Goal: Contribute content: Contribute content

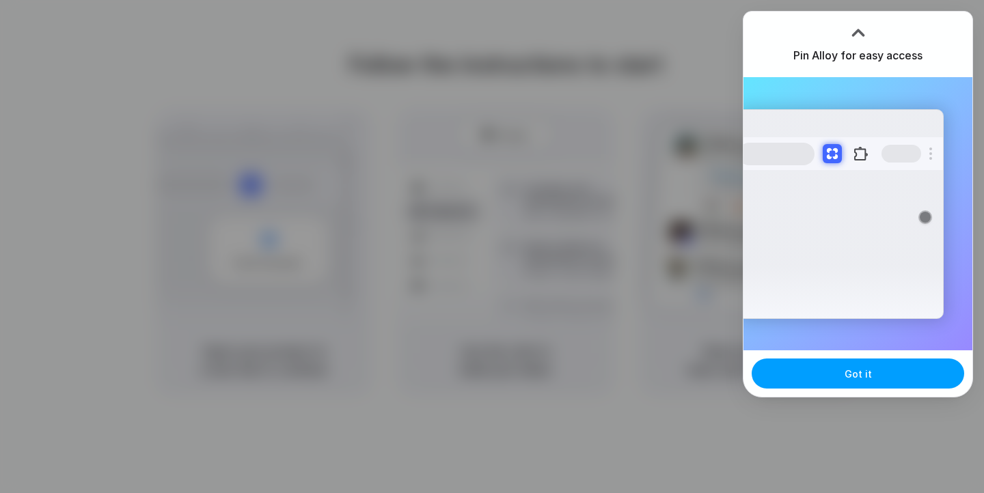
click at [856, 377] on span "Got it" at bounding box center [858, 374] width 27 height 14
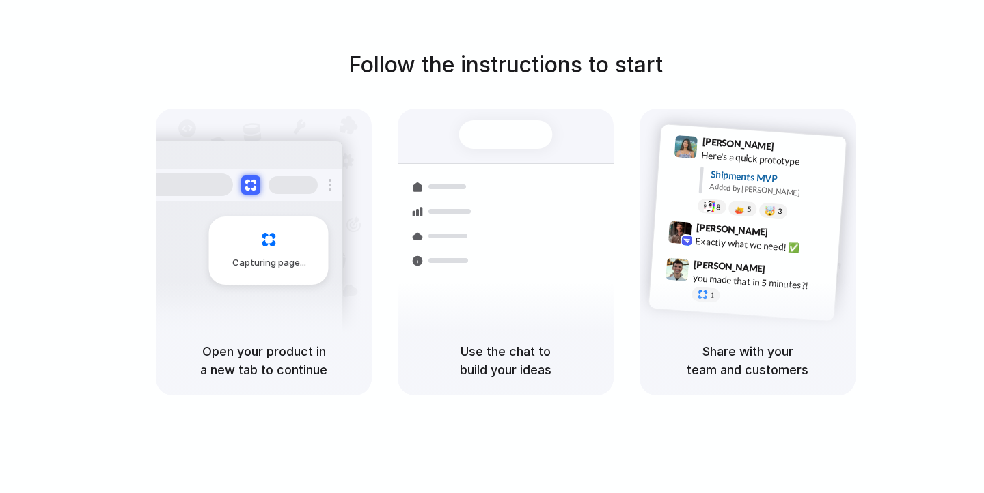
click at [679, 46] on div "Follow the instructions to start Capturing page Open your product in a new tab …" at bounding box center [506, 260] width 1012 height 521
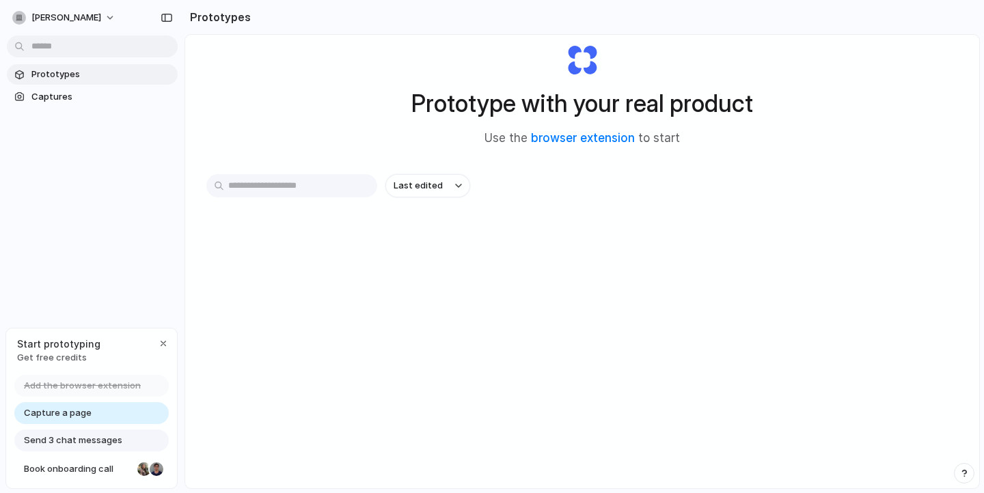
scroll to position [73, 0]
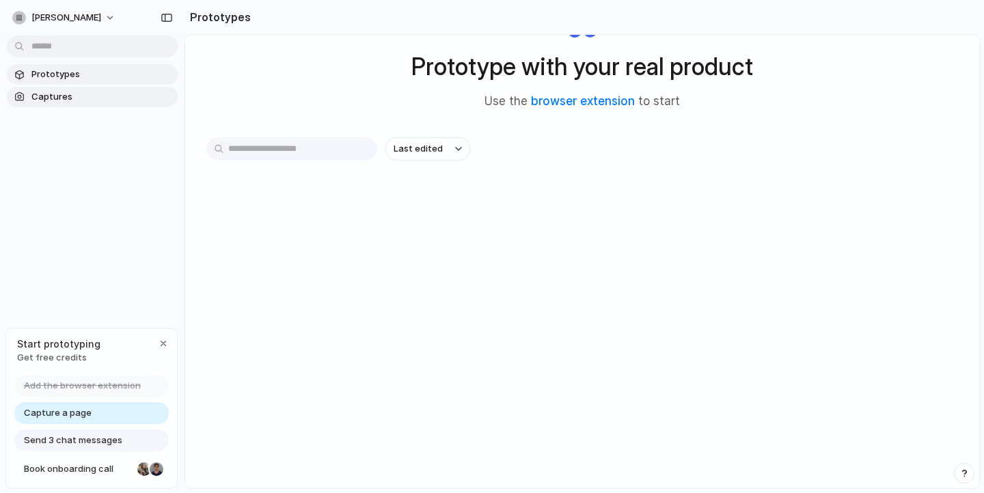
click at [58, 97] on span "Captures" at bounding box center [101, 97] width 141 height 14
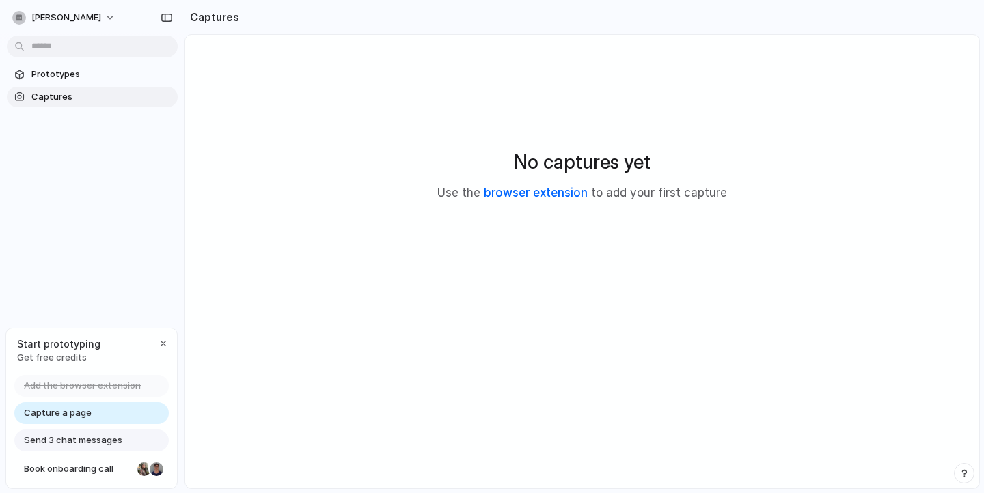
click at [555, 189] on link "browser extension" at bounding box center [536, 193] width 104 height 14
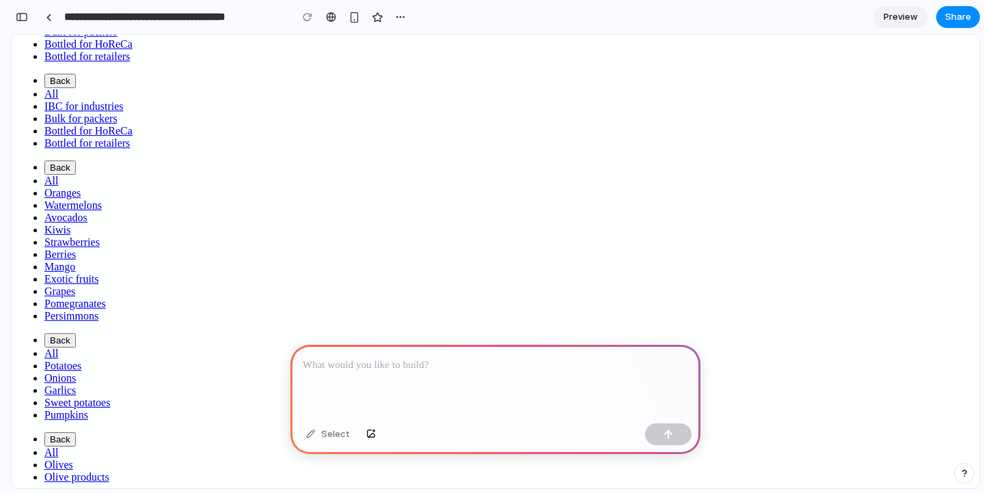
scroll to position [540, 0]
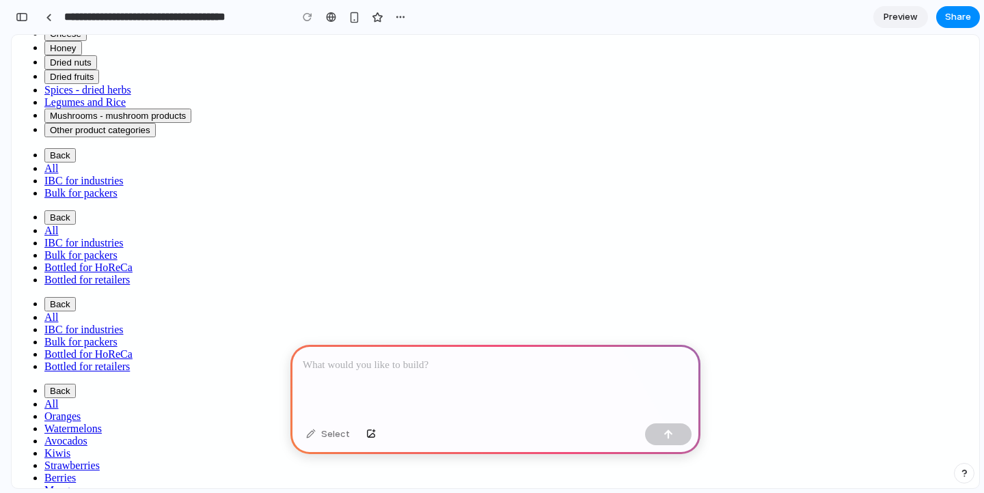
scroll to position [338, 0]
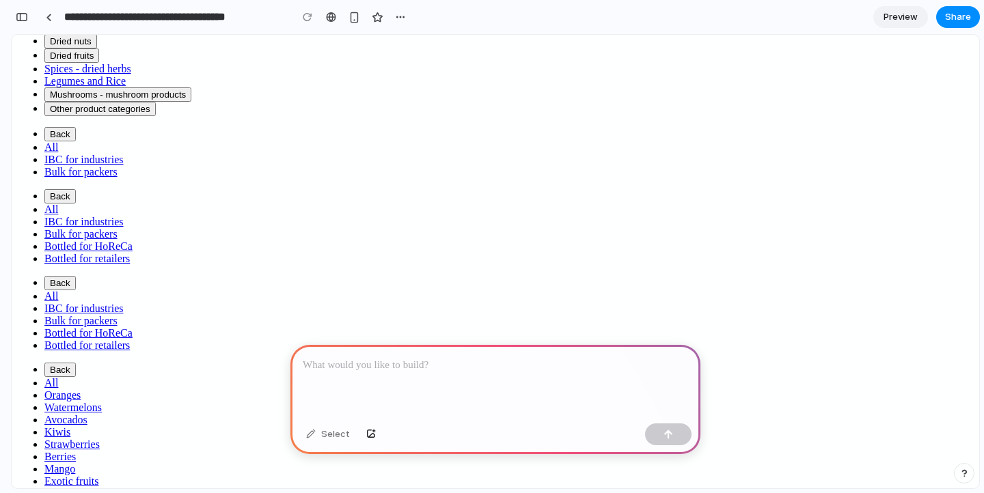
click at [461, 364] on p at bounding box center [495, 365] width 385 height 16
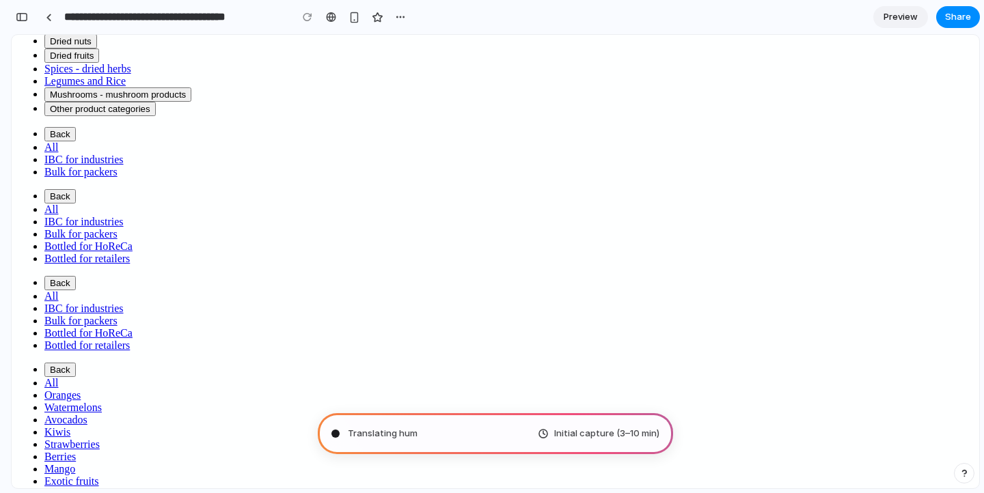
type input "**********"
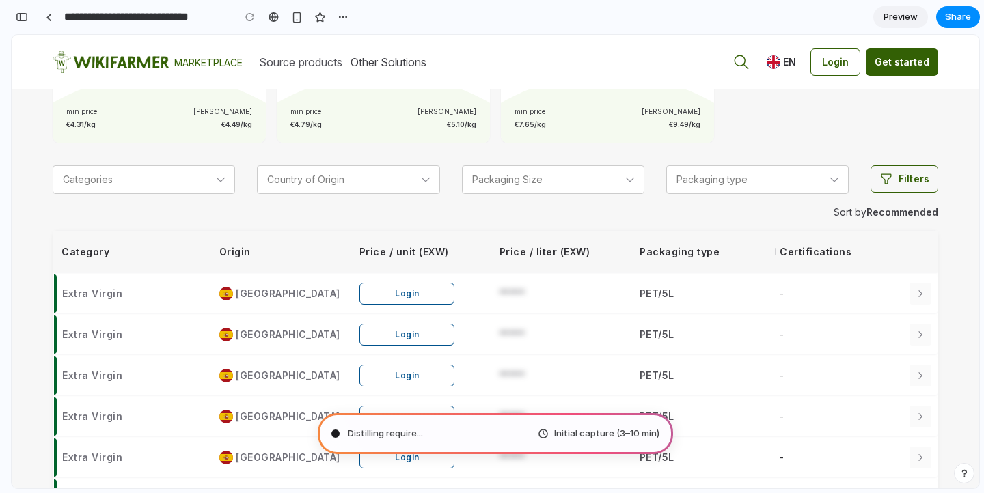
scroll to position [0, 0]
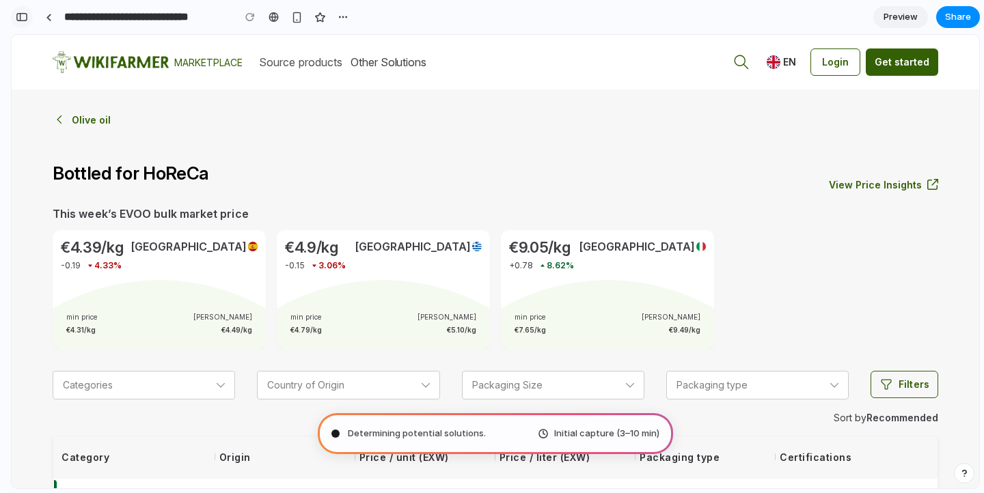
click at [23, 18] on div "button" at bounding box center [22, 17] width 12 height 10
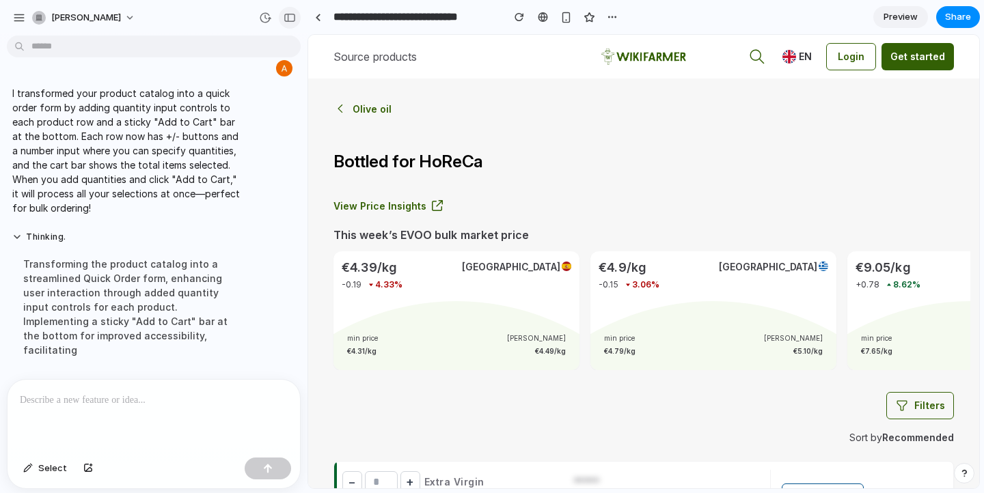
click at [286, 18] on div "button" at bounding box center [290, 18] width 12 height 10
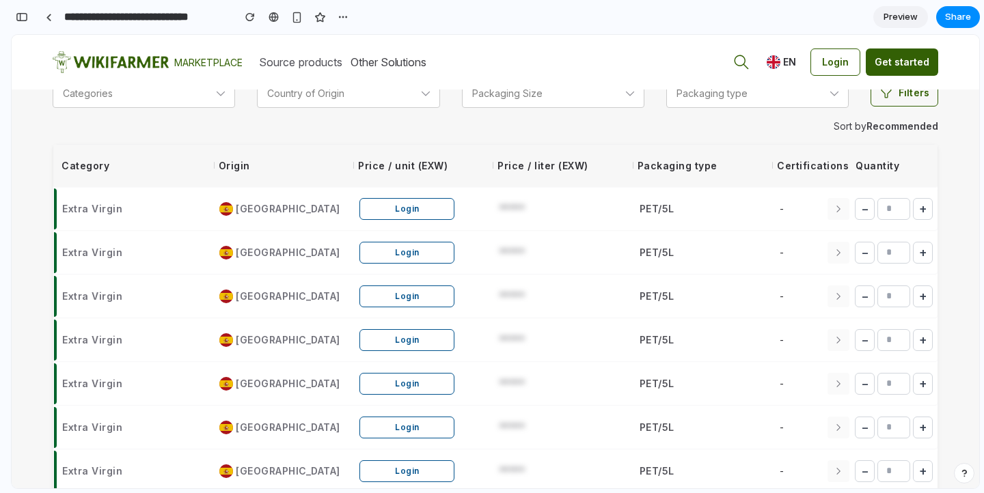
scroll to position [264, 0]
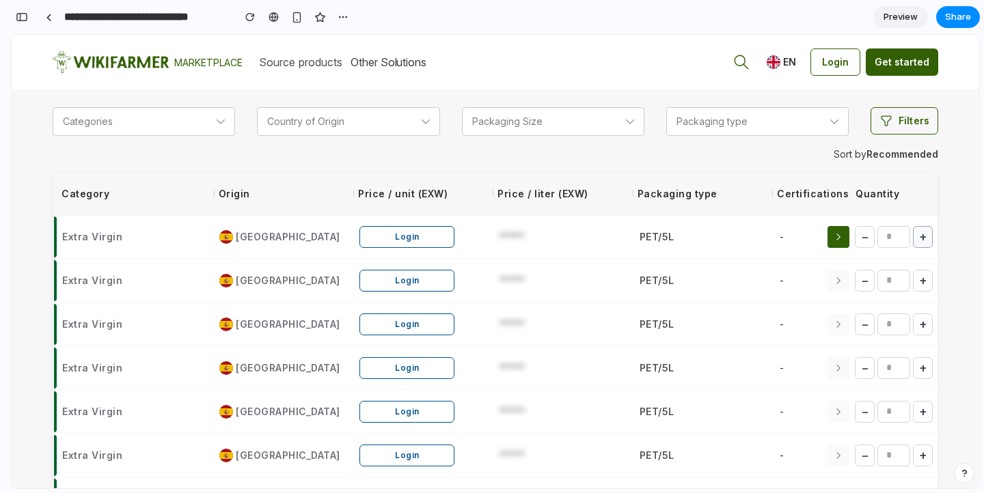
click at [924, 232] on button "+" at bounding box center [923, 237] width 20 height 22
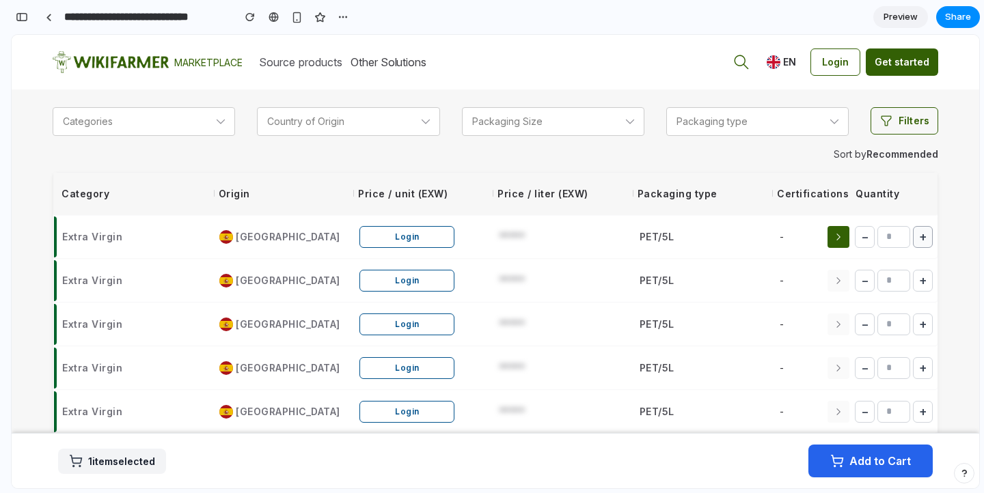
click at [924, 232] on button "+" at bounding box center [923, 237] width 20 height 22
click at [861, 239] on button "−" at bounding box center [865, 237] width 20 height 22
type input "*"
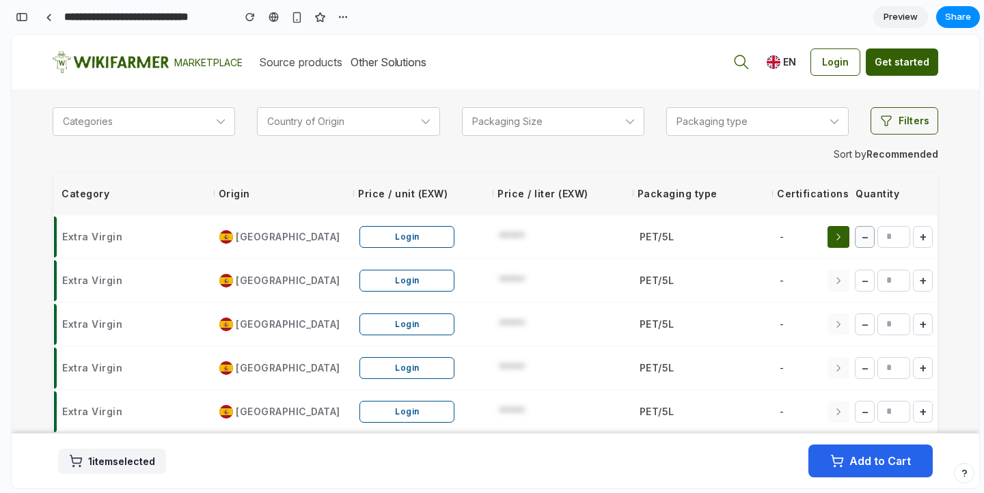
click at [861, 239] on button "−" at bounding box center [865, 237] width 20 height 22
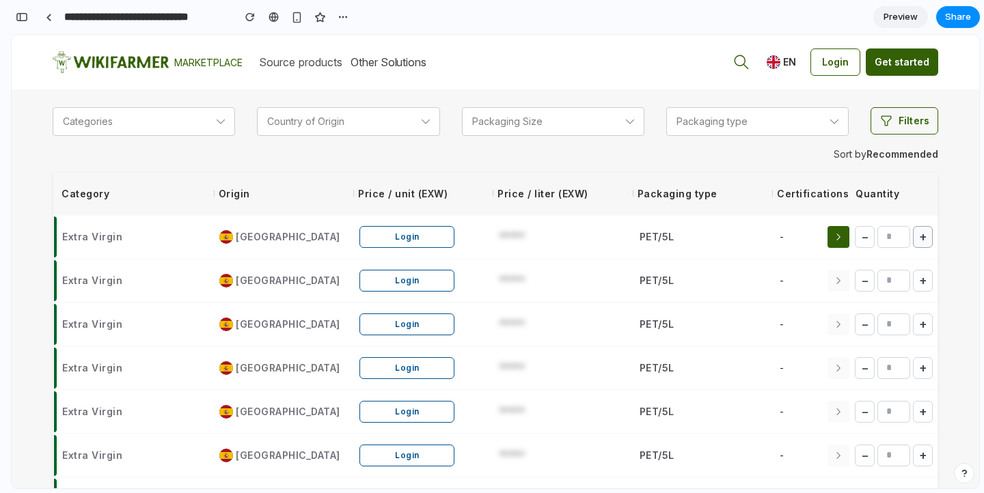
click at [931, 231] on button "+" at bounding box center [923, 237] width 20 height 22
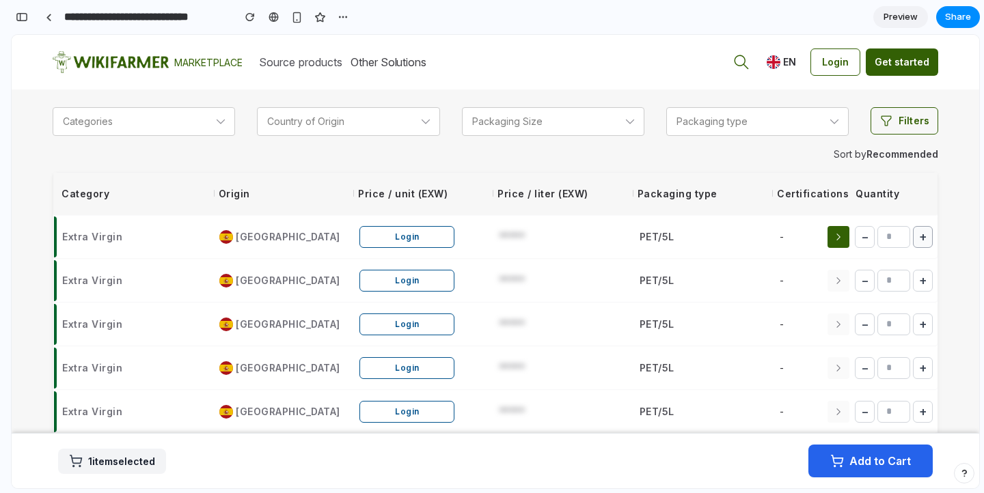
click at [931, 231] on button "+" at bounding box center [923, 237] width 20 height 22
click at [868, 241] on button "−" at bounding box center [865, 237] width 20 height 22
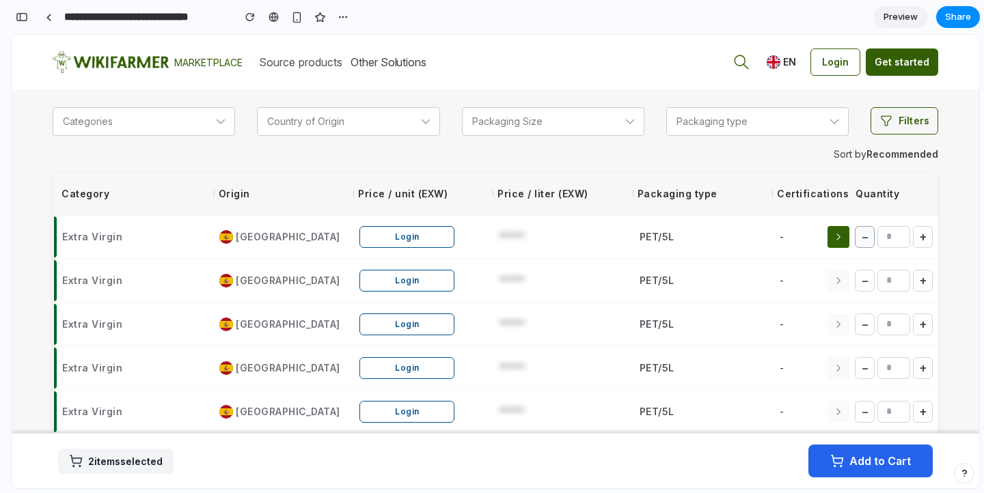
click at [868, 241] on button "−" at bounding box center [865, 237] width 20 height 22
type input "*"
click at [867, 231] on button "−" at bounding box center [865, 237] width 20 height 22
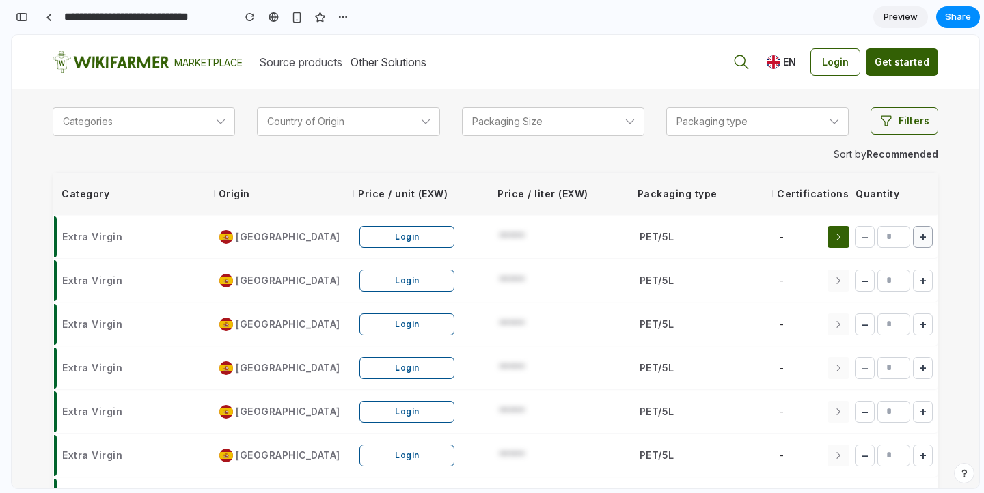
click at [919, 238] on button "+" at bounding box center [923, 237] width 20 height 22
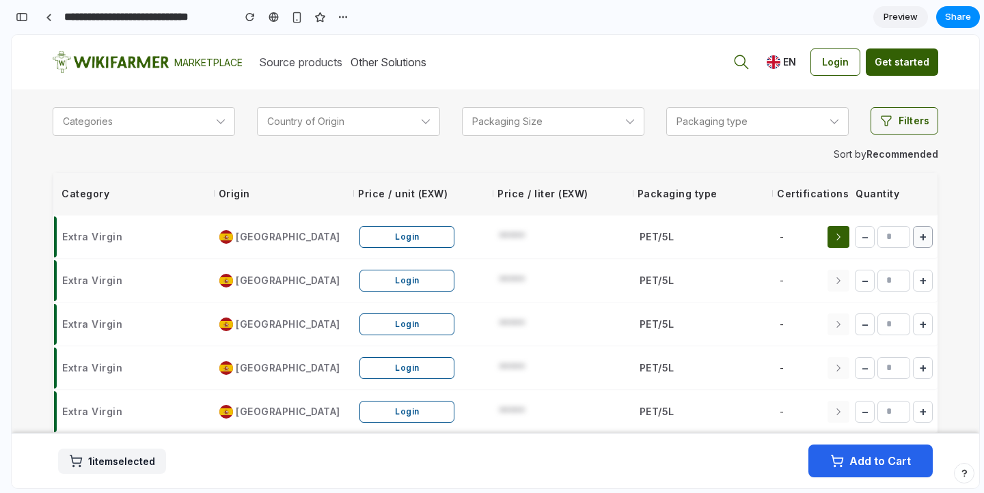
click at [919, 238] on button "+" at bounding box center [923, 237] width 20 height 22
type input "*"
click at [898, 238] on input "*" at bounding box center [894, 237] width 33 height 22
click at [861, 238] on button "−" at bounding box center [865, 237] width 20 height 22
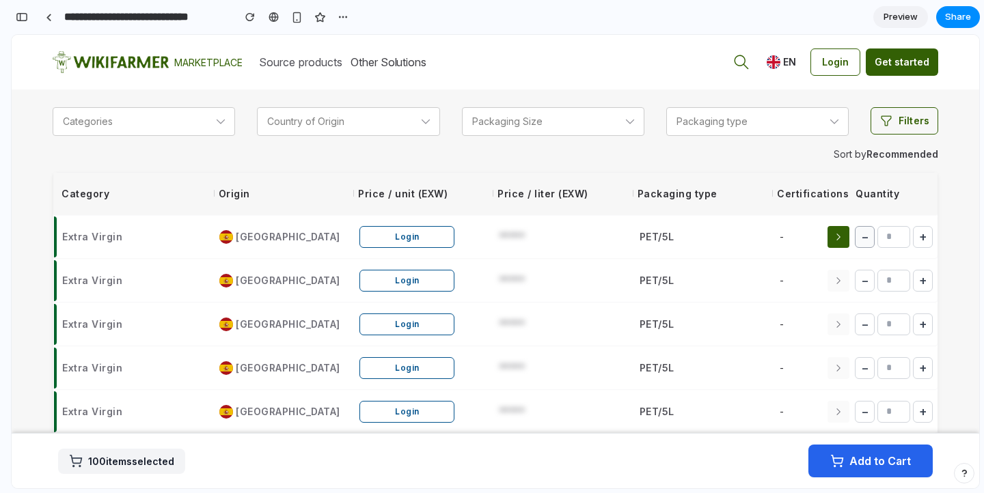
click at [861, 238] on button "−" at bounding box center [865, 237] width 20 height 22
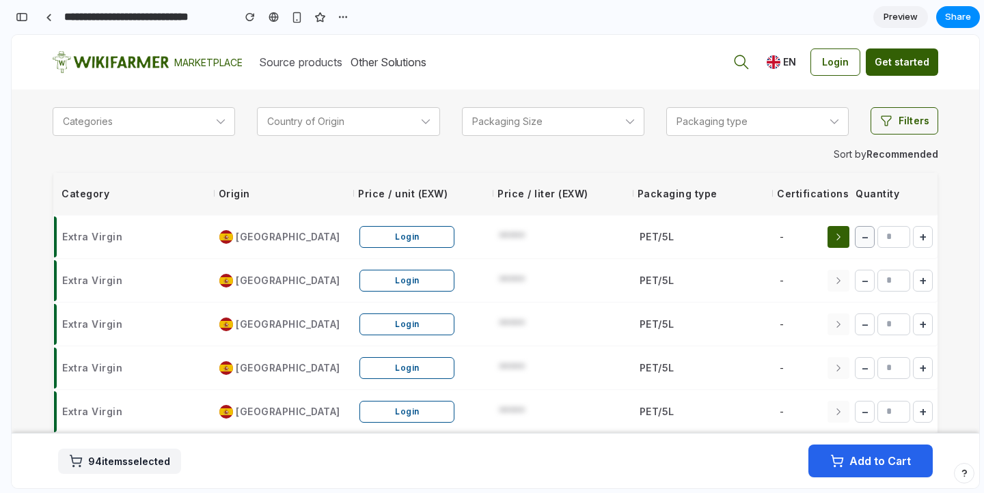
click at [861, 238] on button "−" at bounding box center [865, 237] width 20 height 22
type input "**"
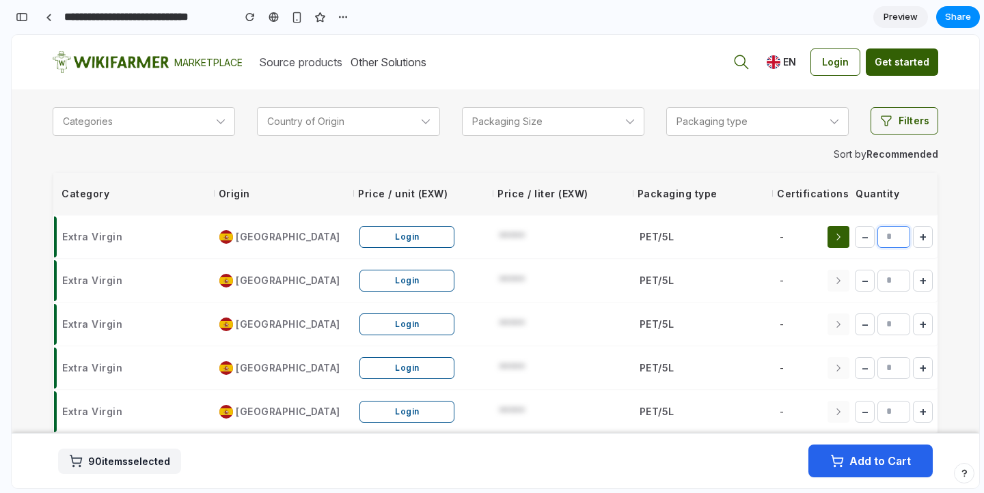
click at [885, 236] on input "**" at bounding box center [894, 237] width 33 height 22
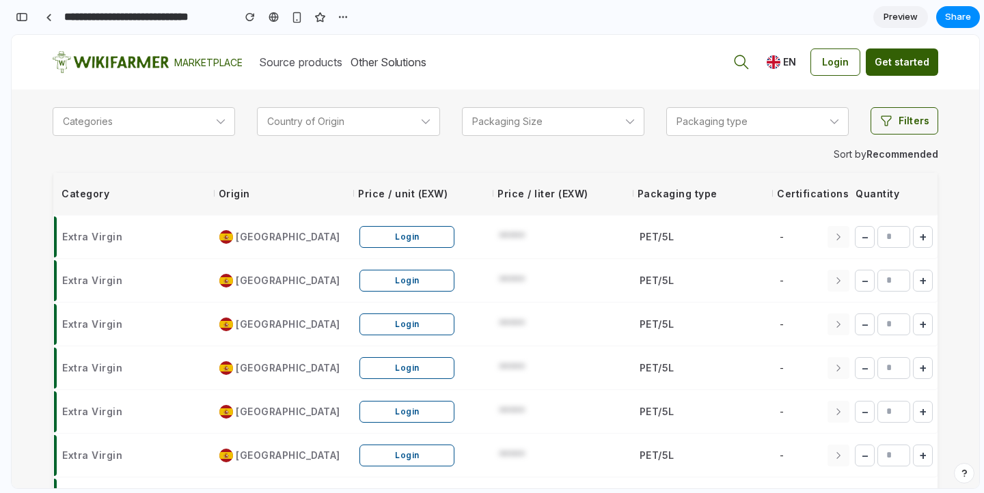
click at [962, 212] on div "Bottled for HoReCa View Price Insights This week’s EVOO bulk market price €4.39…" at bounding box center [496, 401] width 968 height 1009
click at [921, 232] on button "+" at bounding box center [923, 237] width 20 height 22
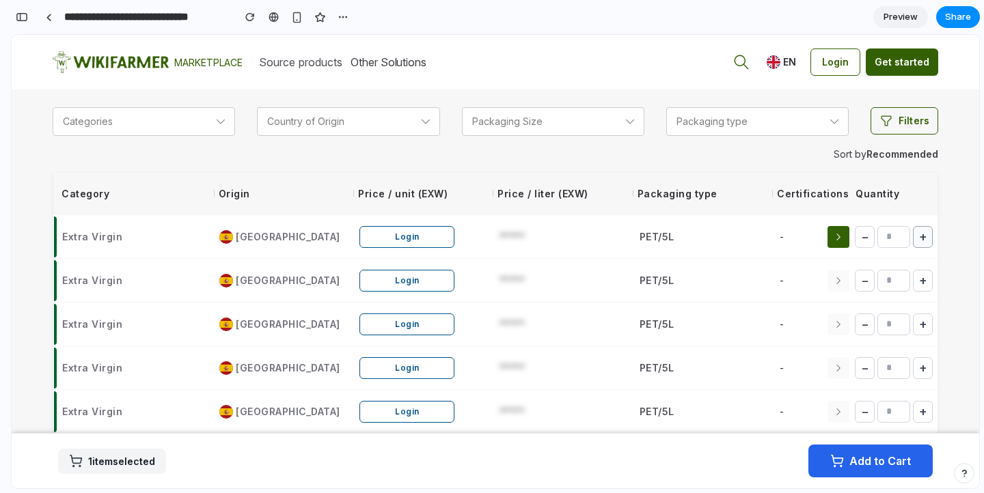
click at [921, 232] on button "+" at bounding box center [923, 237] width 20 height 22
click at [861, 233] on button "−" at bounding box center [865, 237] width 20 height 22
type input "*"
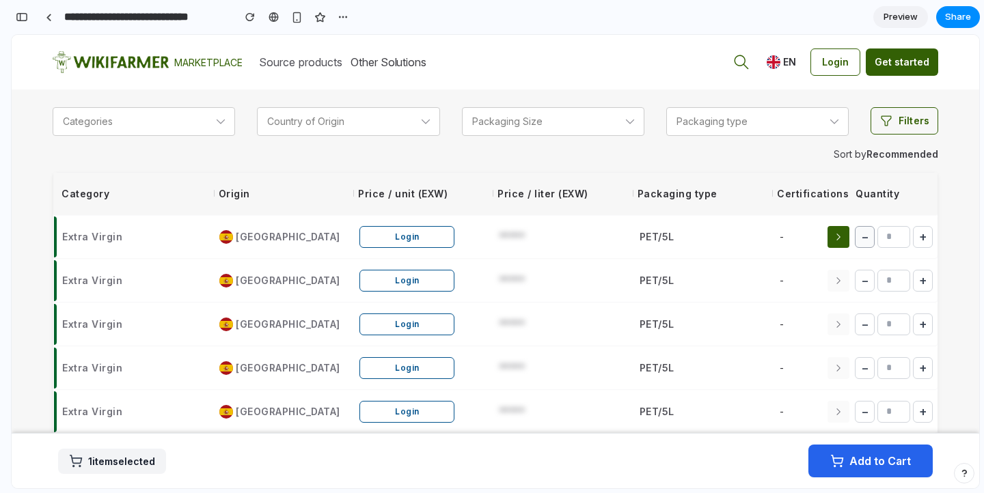
click at [861, 233] on button "−" at bounding box center [865, 237] width 20 height 22
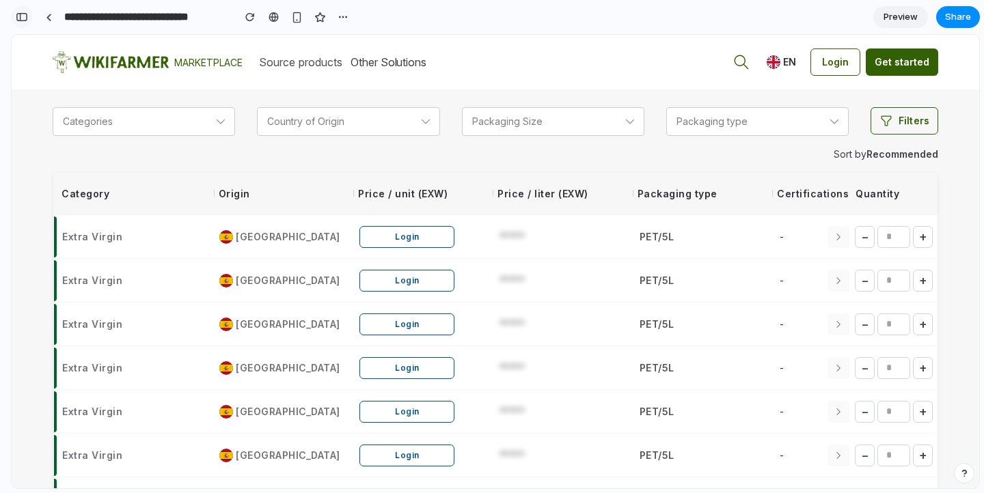
click at [18, 10] on button "button" at bounding box center [22, 17] width 22 height 22
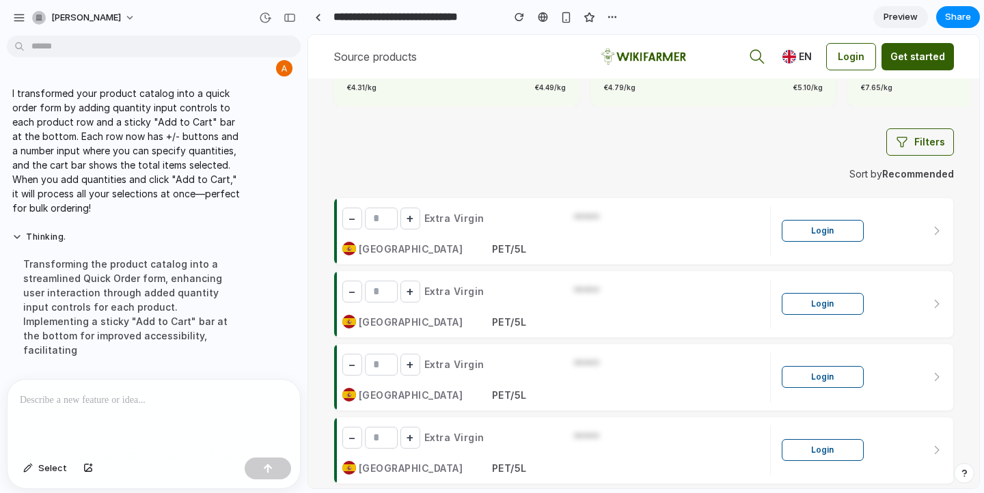
click at [134, 400] on p at bounding box center [154, 400] width 268 height 16
click at [144, 404] on p "**********" at bounding box center [154, 400] width 268 height 16
click at [280, 400] on p "**********" at bounding box center [154, 400] width 268 height 16
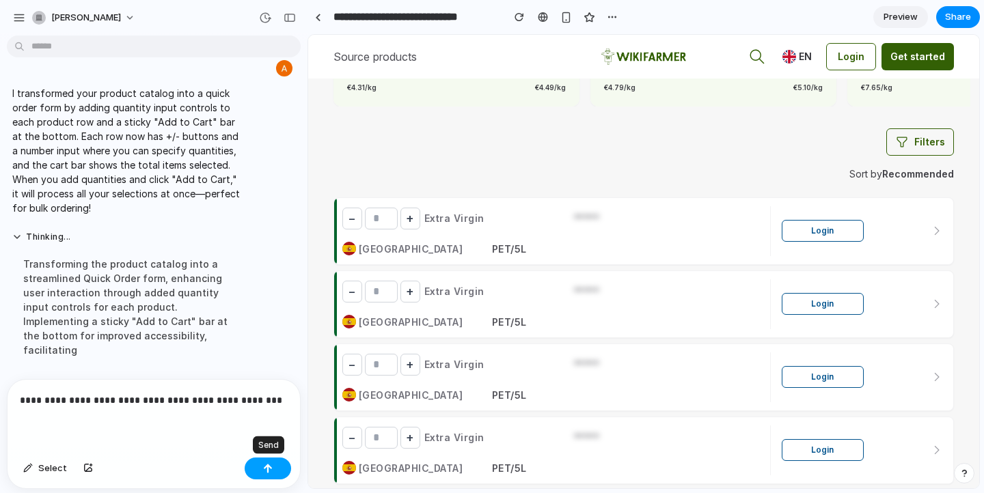
click at [267, 467] on div "button" at bounding box center [268, 469] width 10 height 10
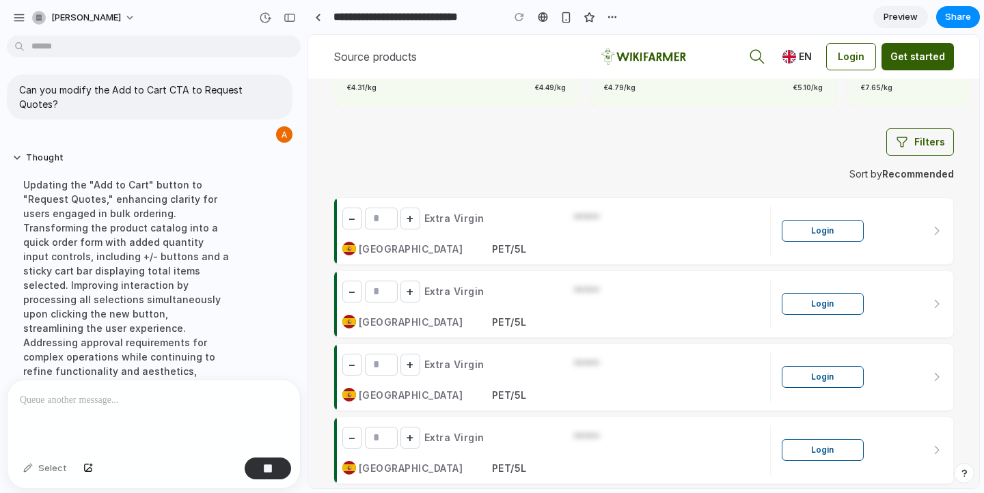
scroll to position [328, 0]
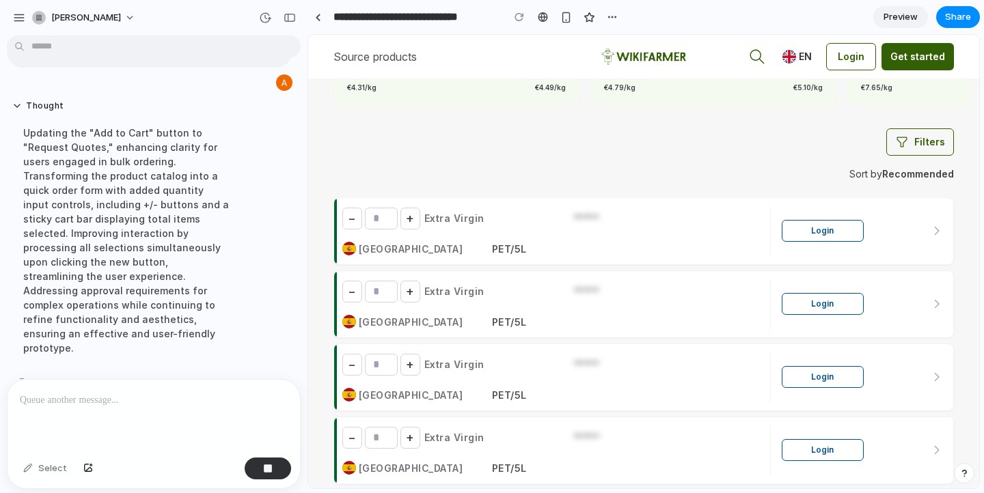
click at [368, 165] on div "Categories Country of Origin Packaging Size Packaging type Filters" at bounding box center [644, 142] width 621 height 49
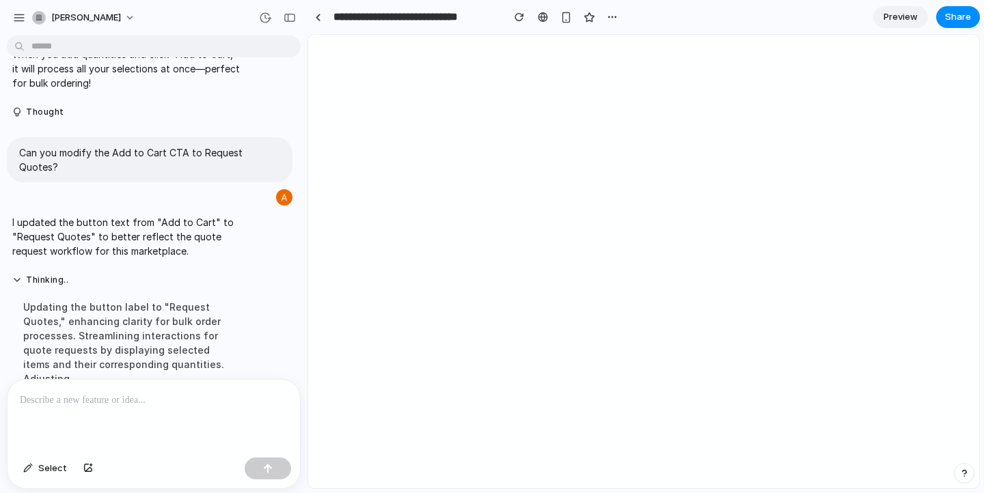
scroll to position [0, 0]
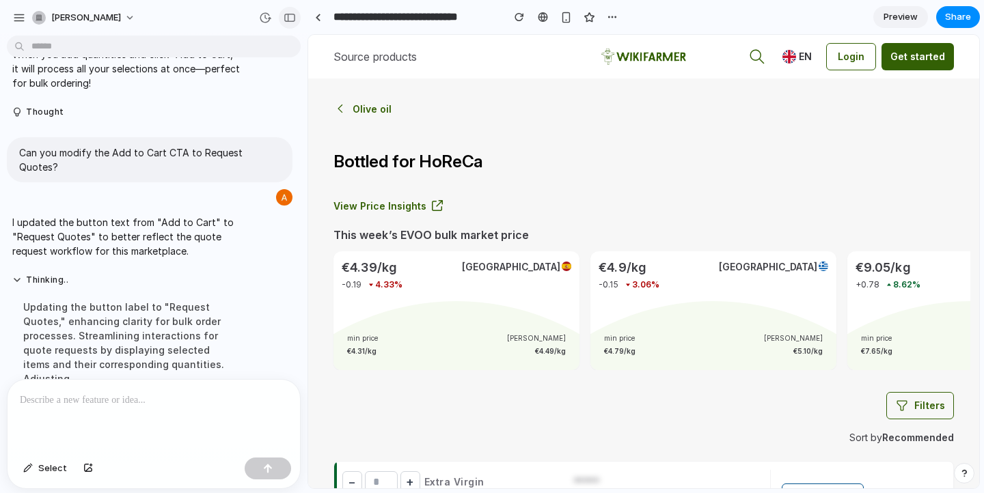
click at [286, 14] on div "button" at bounding box center [290, 18] width 12 height 10
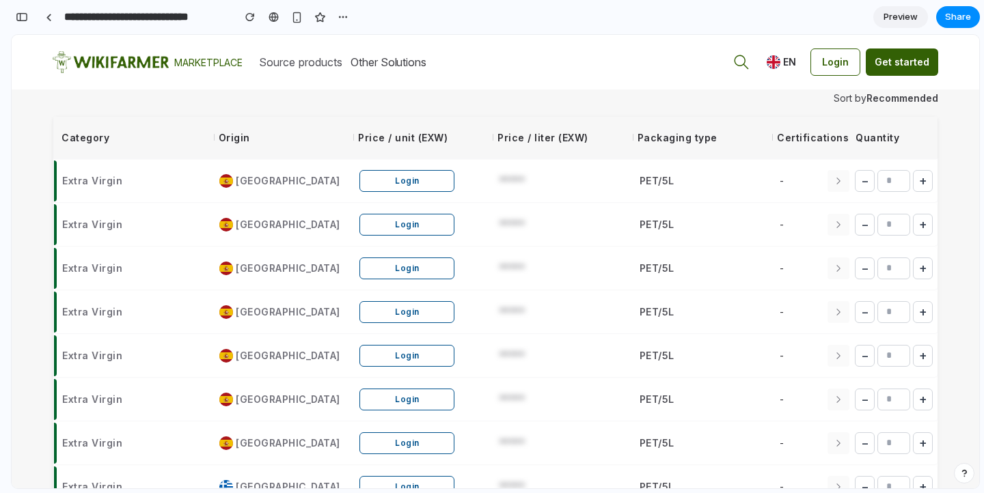
scroll to position [321, 0]
click at [921, 176] on button "+" at bounding box center [923, 181] width 20 height 22
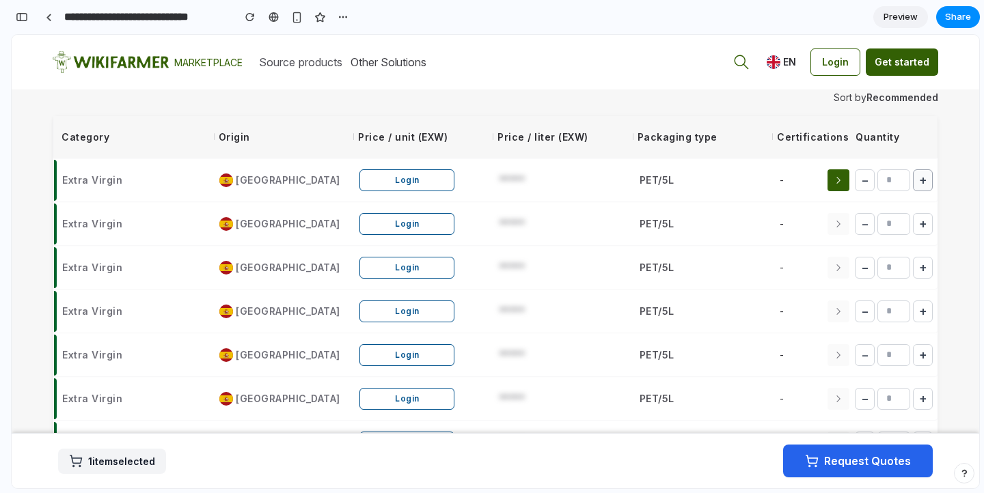
click at [921, 176] on button "+" at bounding box center [923, 181] width 20 height 22
click at [869, 182] on button "−" at bounding box center [865, 181] width 20 height 22
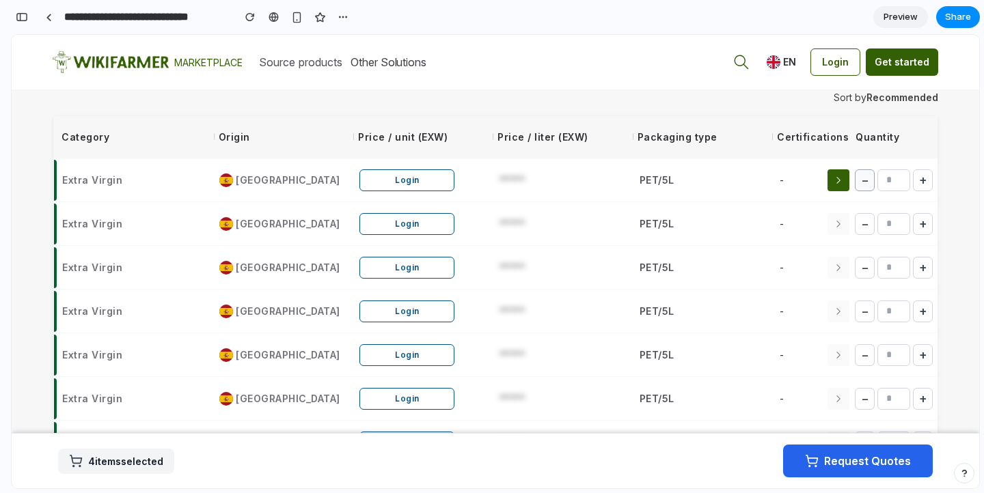
click at [869, 183] on button "−" at bounding box center [865, 181] width 20 height 22
type input "*"
click at [869, 183] on button "−" at bounding box center [865, 181] width 20 height 22
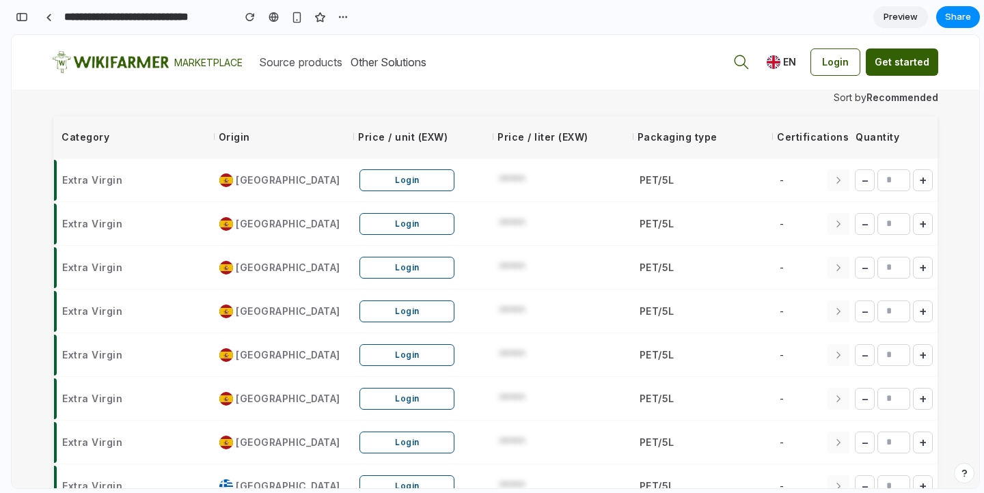
click at [720, 28] on section "**********" at bounding box center [495, 17] width 969 height 34
drag, startPoint x: 720, startPoint y: 28, endPoint x: 724, endPoint y: 9, distance: 19.6
click at [724, 9] on section "**********" at bounding box center [495, 17] width 969 height 34
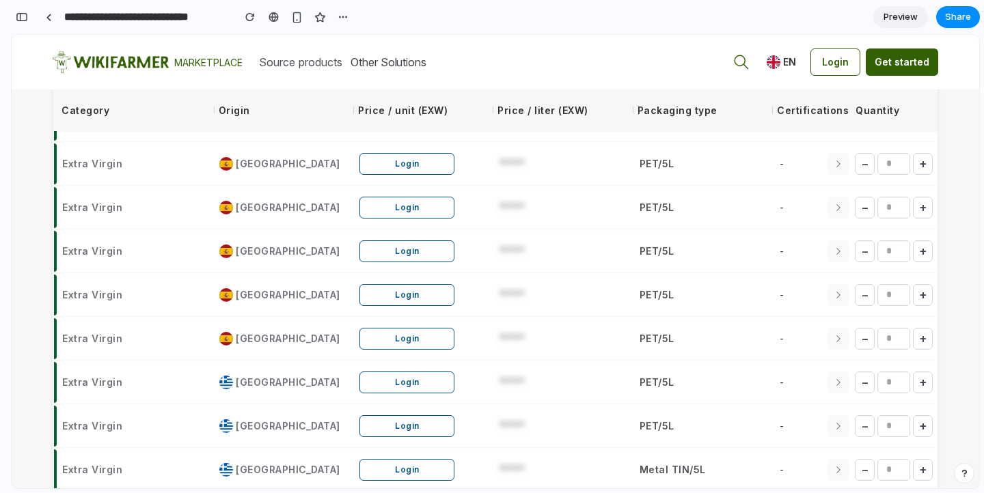
scroll to position [424, 0]
